Goal: Task Accomplishment & Management: Use online tool/utility

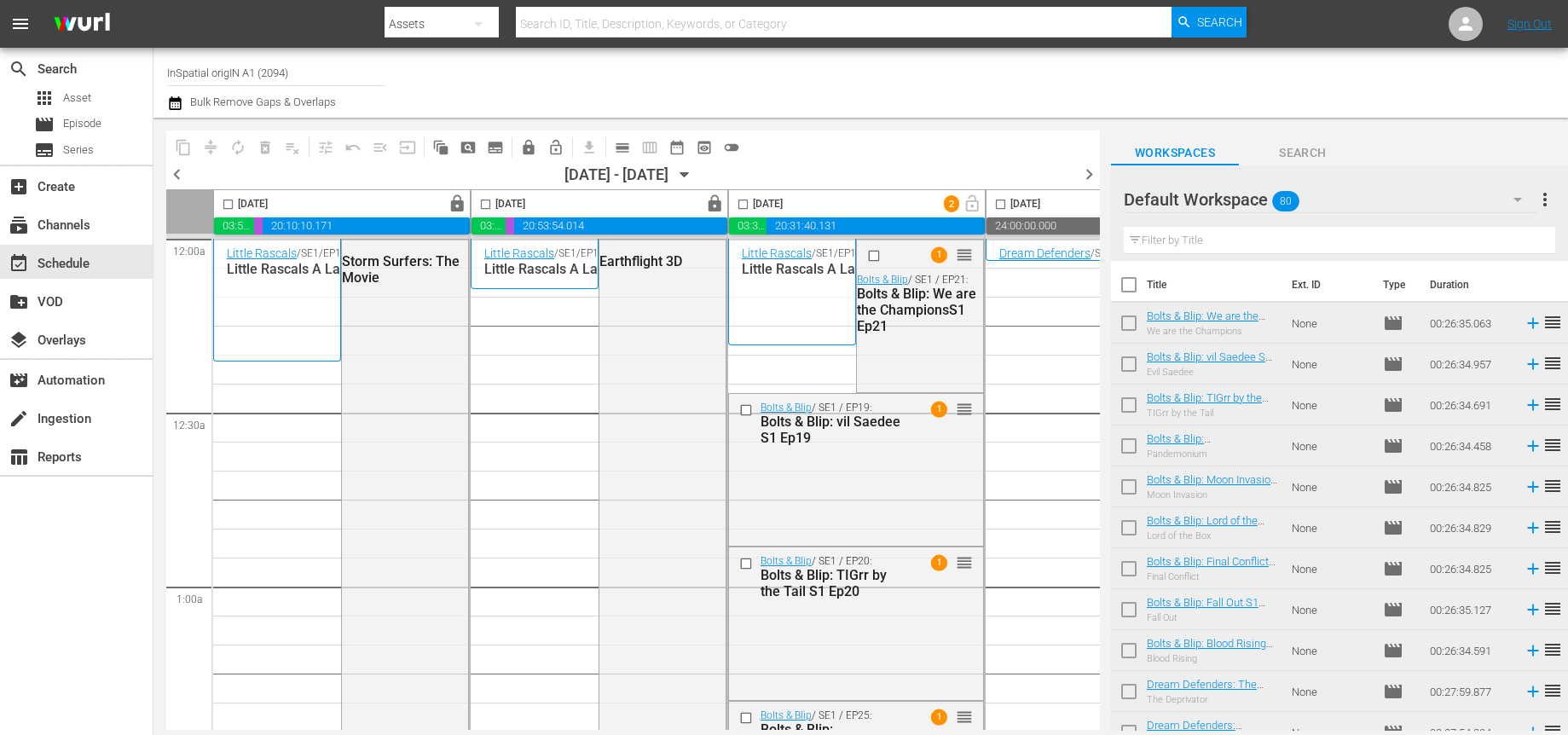
scroll to position [1, 5]
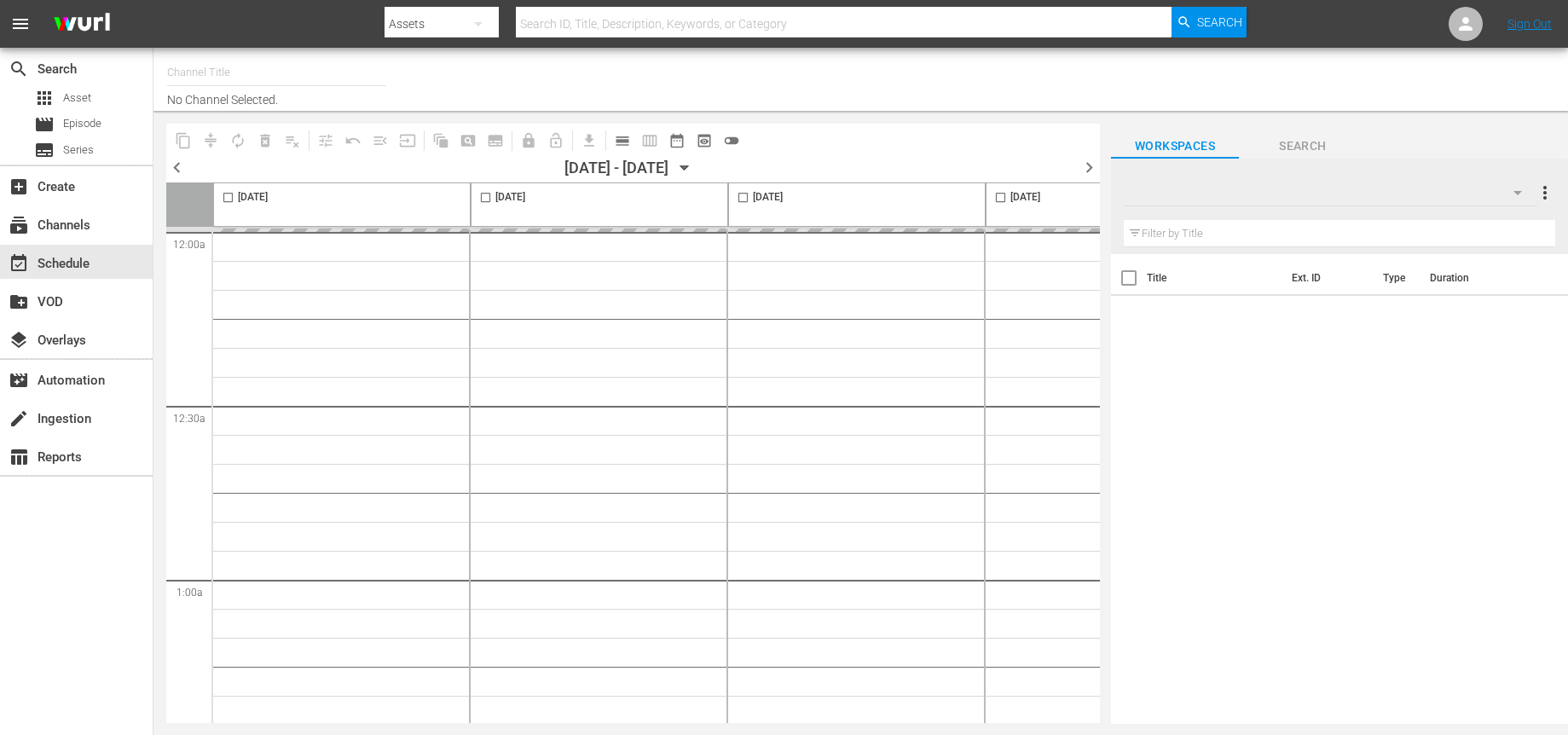
type input "InSpatial origIN A1 (2094)"
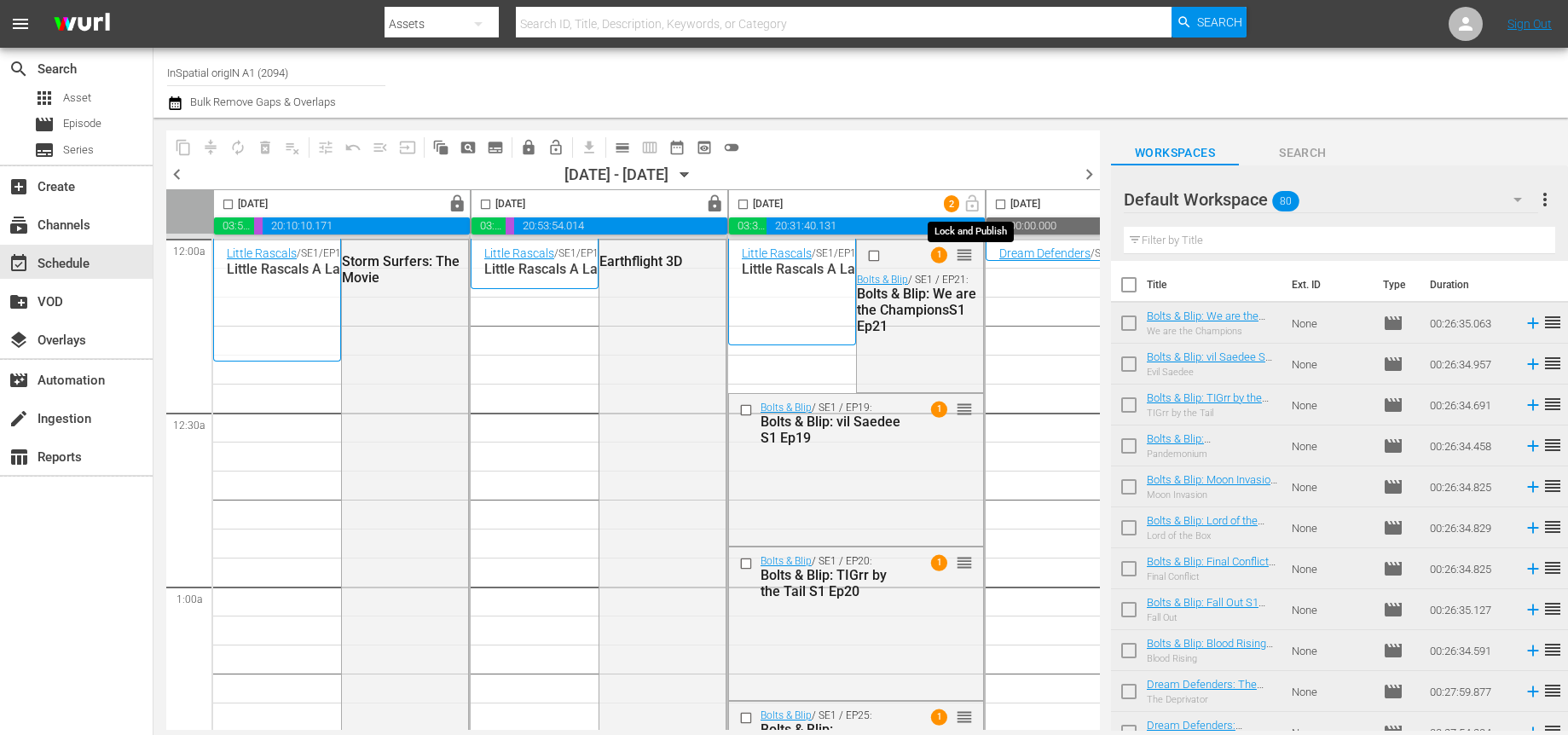
click at [965, 207] on span "lock_open" at bounding box center [972, 202] width 27 height 14
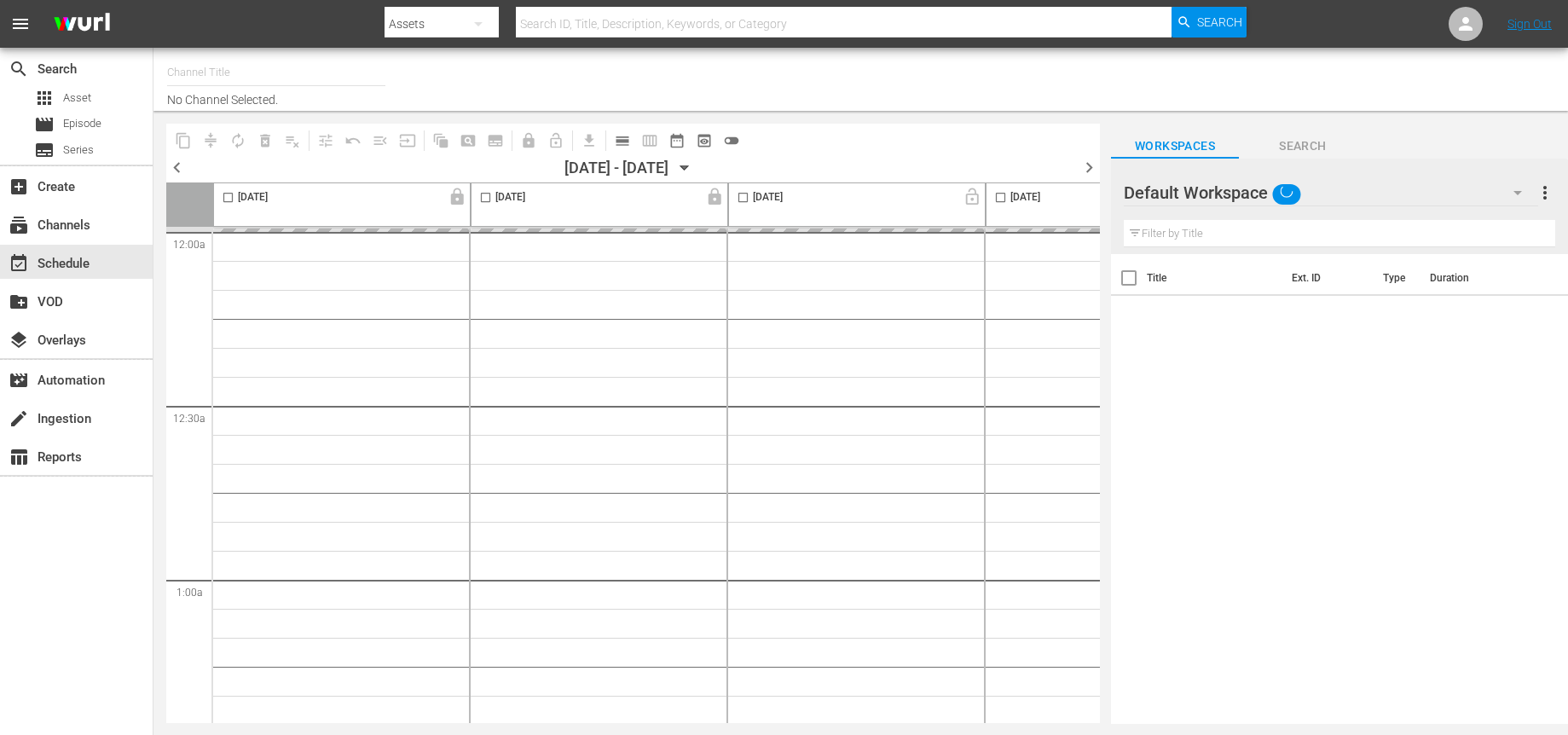
type input "InSpatial origIN A1 (2094)"
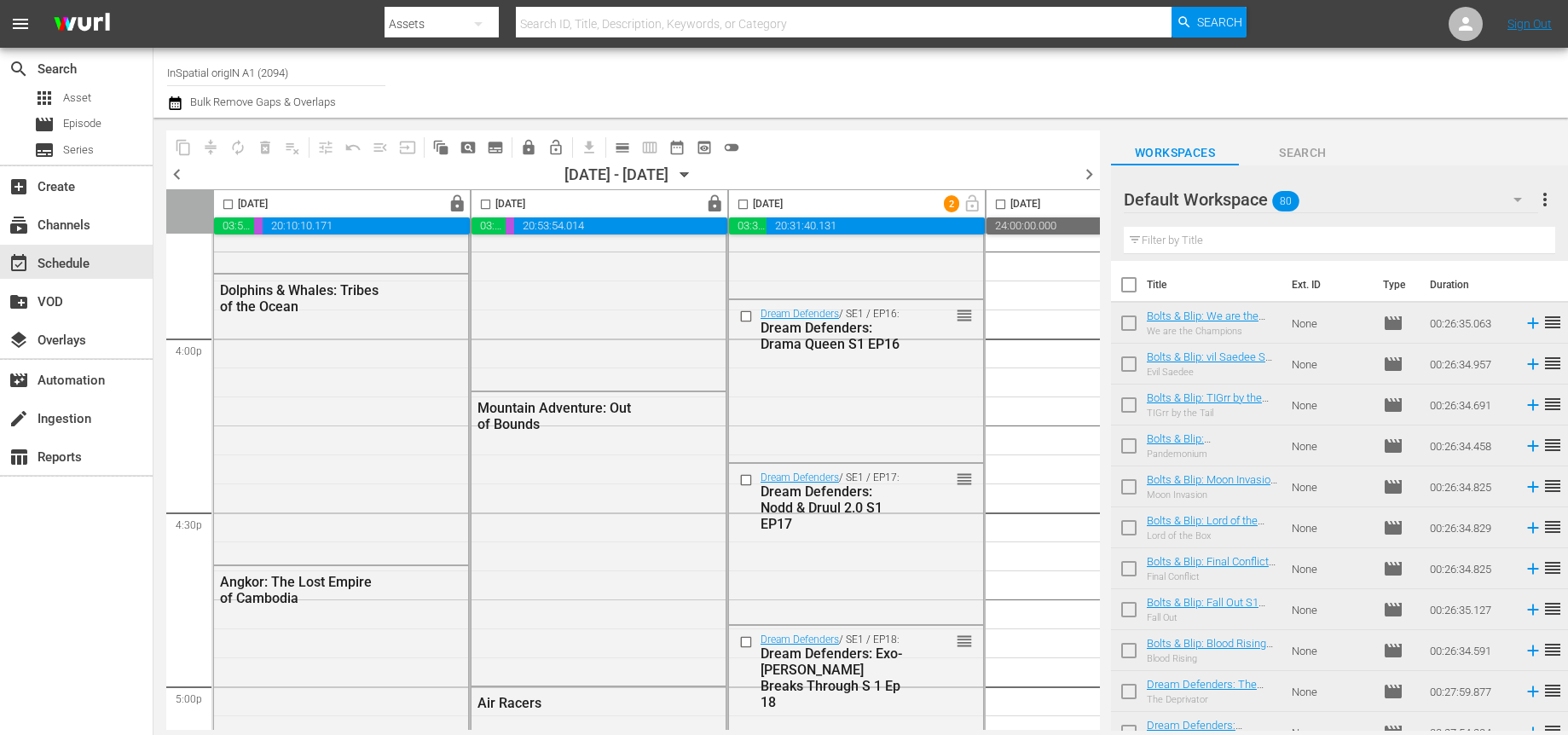
scroll to position [5587, 0]
